Goal: Find specific page/section: Find specific page/section

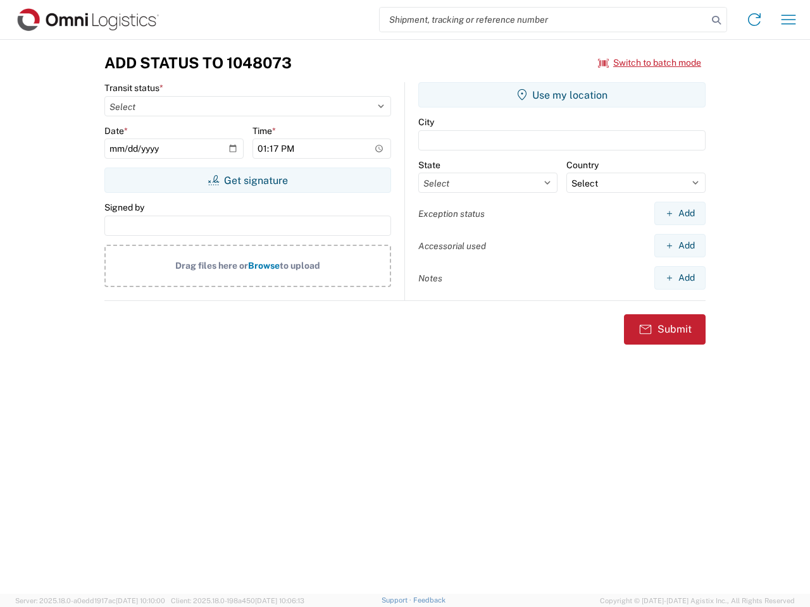
click at [544, 20] on input "search" at bounding box center [544, 20] width 328 height 24
click at [716, 20] on icon at bounding box center [716, 20] width 18 height 18
click at [754, 20] on icon at bounding box center [754, 19] width 20 height 20
click at [788, 20] on icon "button" at bounding box center [789, 19] width 15 height 9
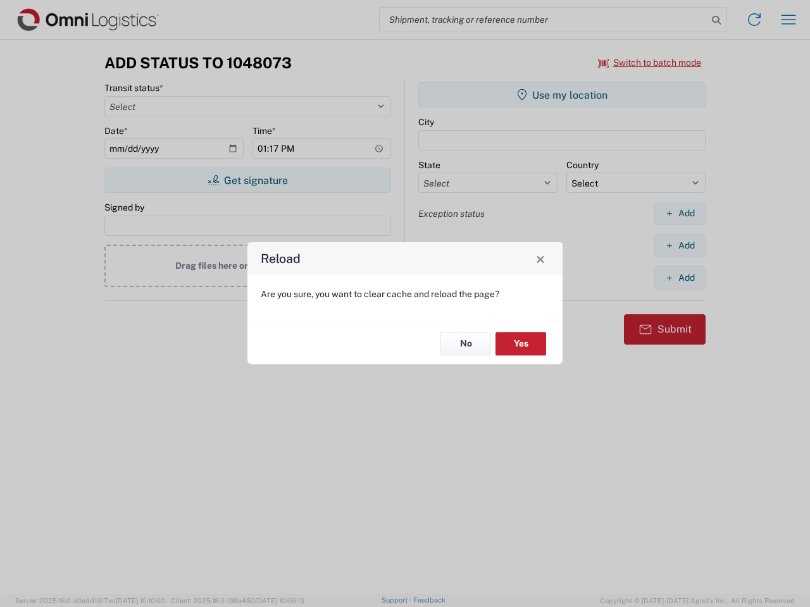
click at [247, 180] on div "Reload Are you sure, you want to clear cache and reload the page? No Yes" at bounding box center [405, 303] width 810 height 607
click at [562, 95] on div "Reload Are you sure, you want to clear cache and reload the page? No Yes" at bounding box center [405, 303] width 810 height 607
click at [680, 213] on div "Reload Are you sure, you want to clear cache and reload the page? No Yes" at bounding box center [405, 303] width 810 height 607
click at [680, 246] on div "Reload Are you sure, you want to clear cache and reload the page? No Yes" at bounding box center [405, 303] width 810 height 607
click at [680, 278] on div "Reload Are you sure, you want to clear cache and reload the page? No Yes" at bounding box center [405, 303] width 810 height 607
